Goal: Information Seeking & Learning: Check status

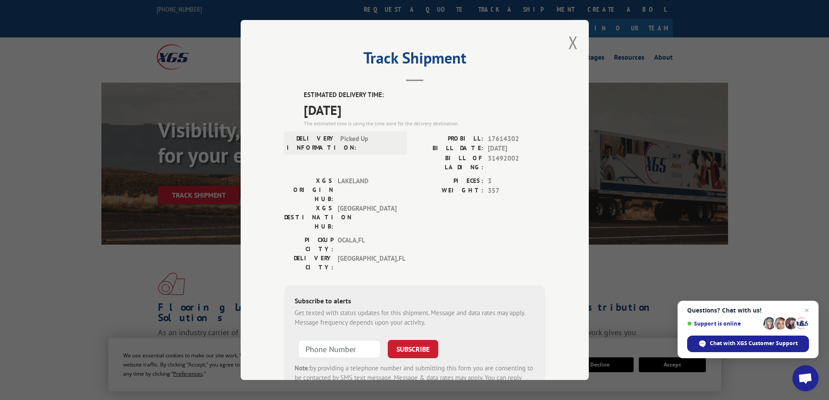
click at [564, 42] on div "Track Shipment ESTIMATED DELIVERY TIME: [DATE] The estimated time is using the …" at bounding box center [415, 200] width 348 height 360
click at [566, 42] on div "Track Shipment ESTIMATED DELIVERY TIME: [DATE] The estimated time is using the …" at bounding box center [415, 200] width 348 height 360
click at [569, 43] on button "Close modal" at bounding box center [574, 42] width 10 height 23
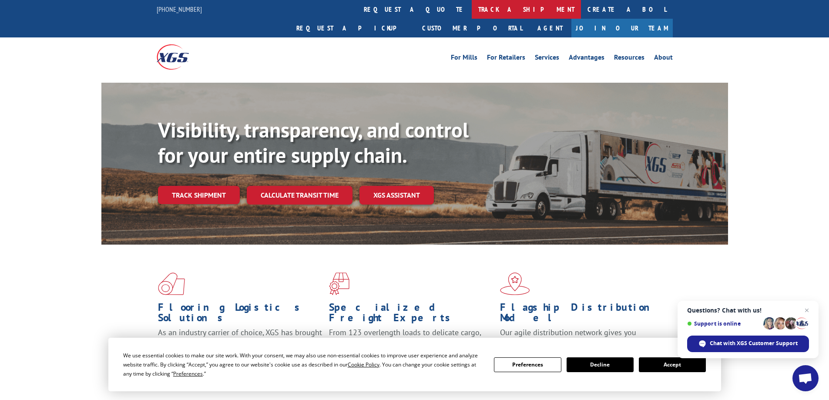
click at [472, 6] on link "track a shipment" at bounding box center [526, 9] width 109 height 19
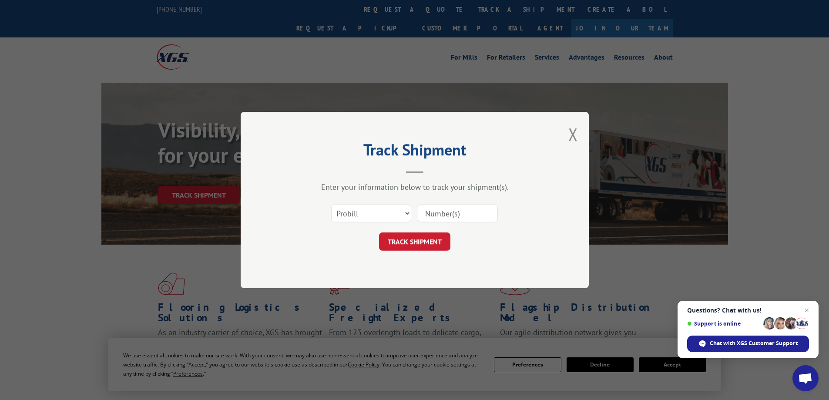
click at [455, 214] on input at bounding box center [458, 213] width 80 height 18
paste input "16903216"
type input "16903216"
click at [426, 237] on button "TRACK SHIPMENT" at bounding box center [414, 241] width 71 height 18
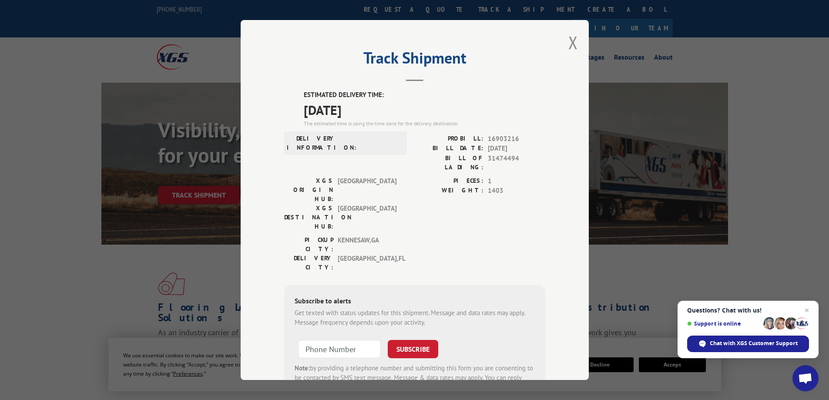
click at [356, 254] on span "[GEOGRAPHIC_DATA] , [GEOGRAPHIC_DATA]" at bounding box center [367, 263] width 59 height 18
click at [355, 254] on span "[GEOGRAPHIC_DATA] , [GEOGRAPHIC_DATA]" at bounding box center [367, 263] width 59 height 18
click at [355, 236] on span "KENNESAW , [GEOGRAPHIC_DATA]" at bounding box center [367, 245] width 59 height 18
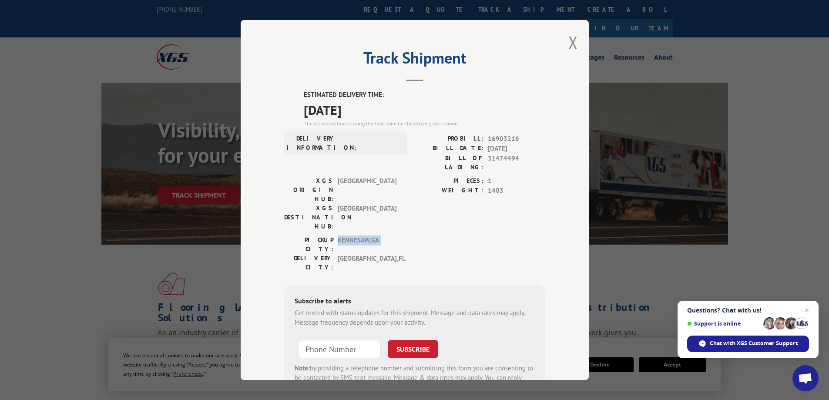
click at [355, 236] on span "KENNESAW , [GEOGRAPHIC_DATA]" at bounding box center [367, 245] width 59 height 18
click at [351, 176] on span "[GEOGRAPHIC_DATA]" at bounding box center [367, 189] width 59 height 27
